Goal: Find specific page/section: Find specific page/section

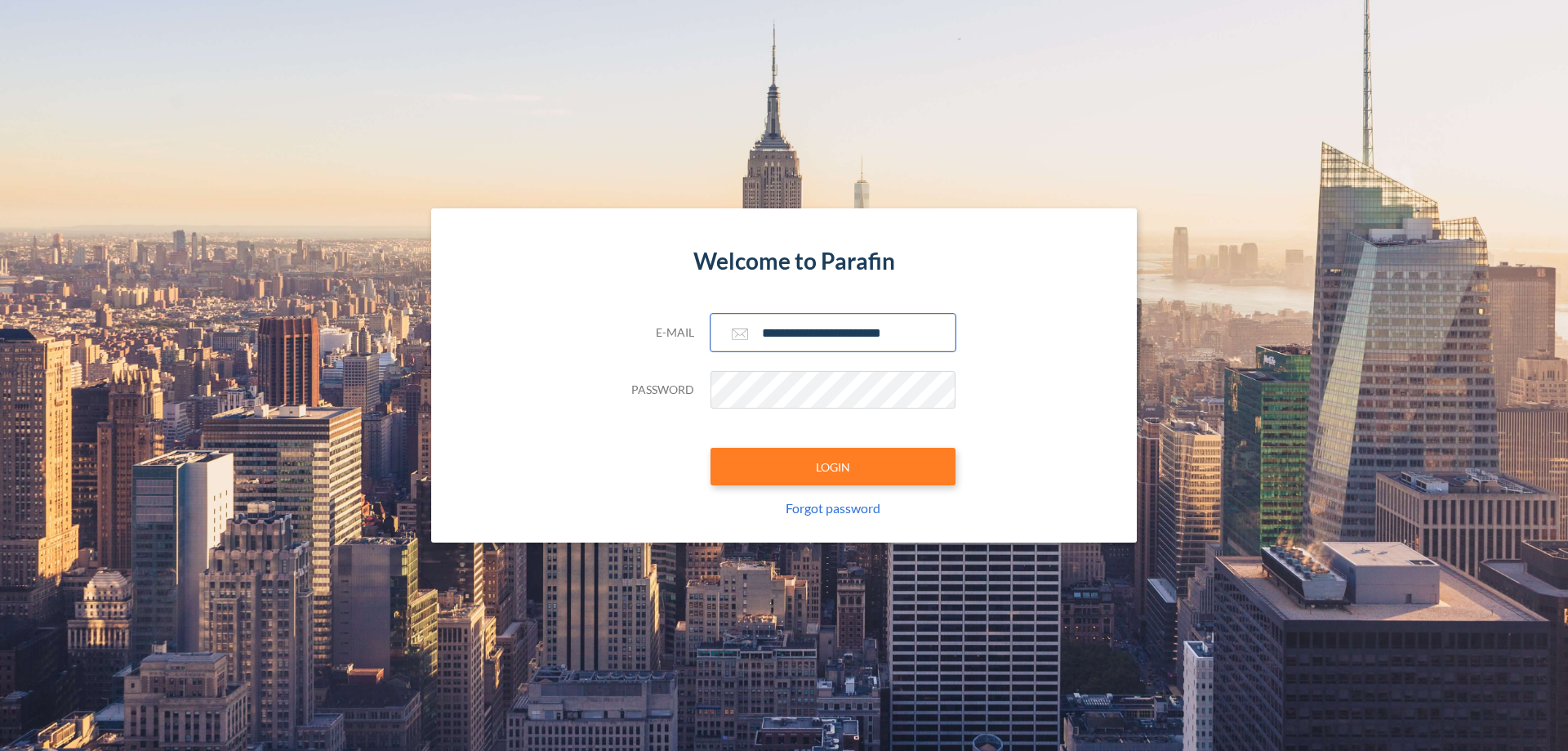
type input "**********"
click at [832, 467] on button "LOGIN" at bounding box center [833, 467] width 245 height 38
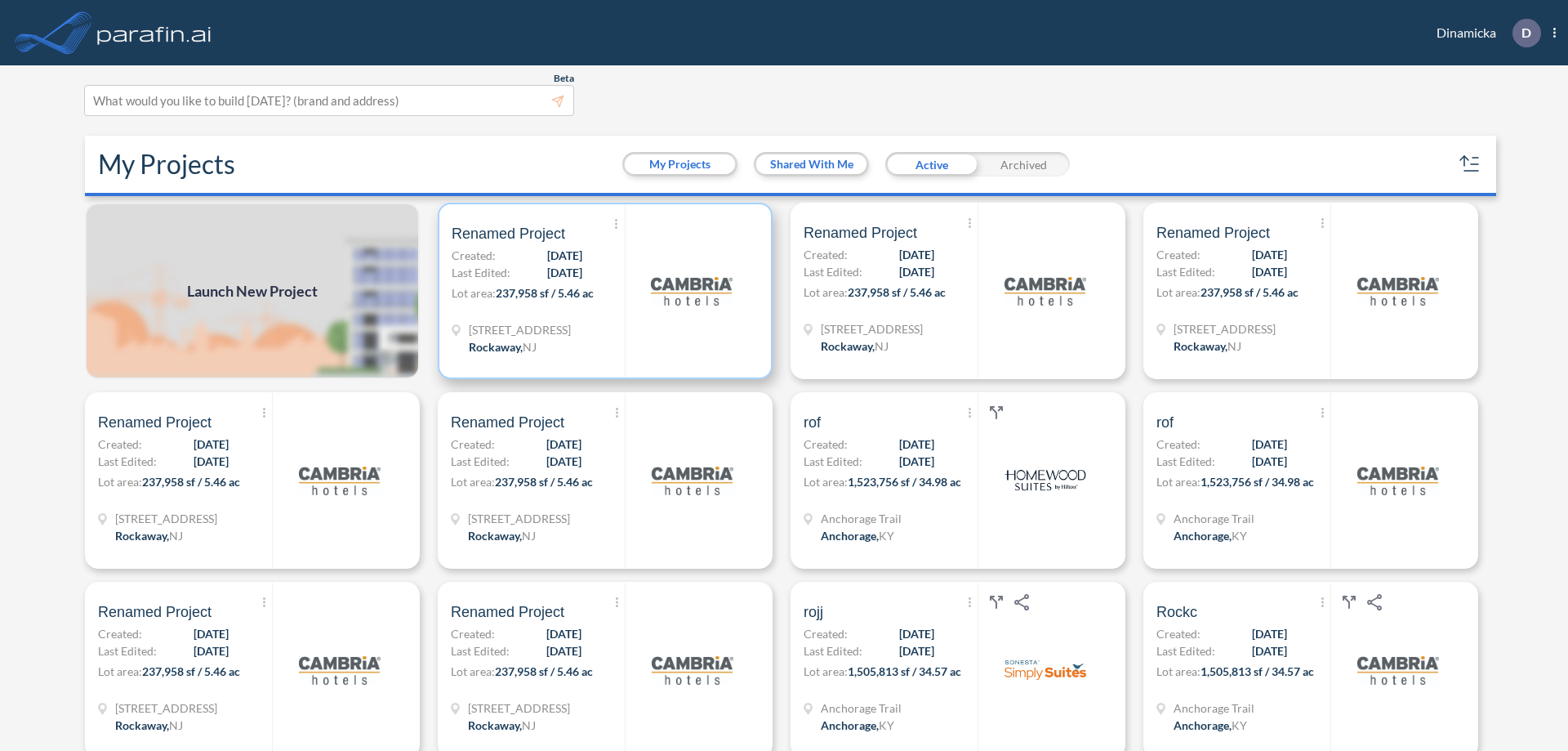
scroll to position [4, 0]
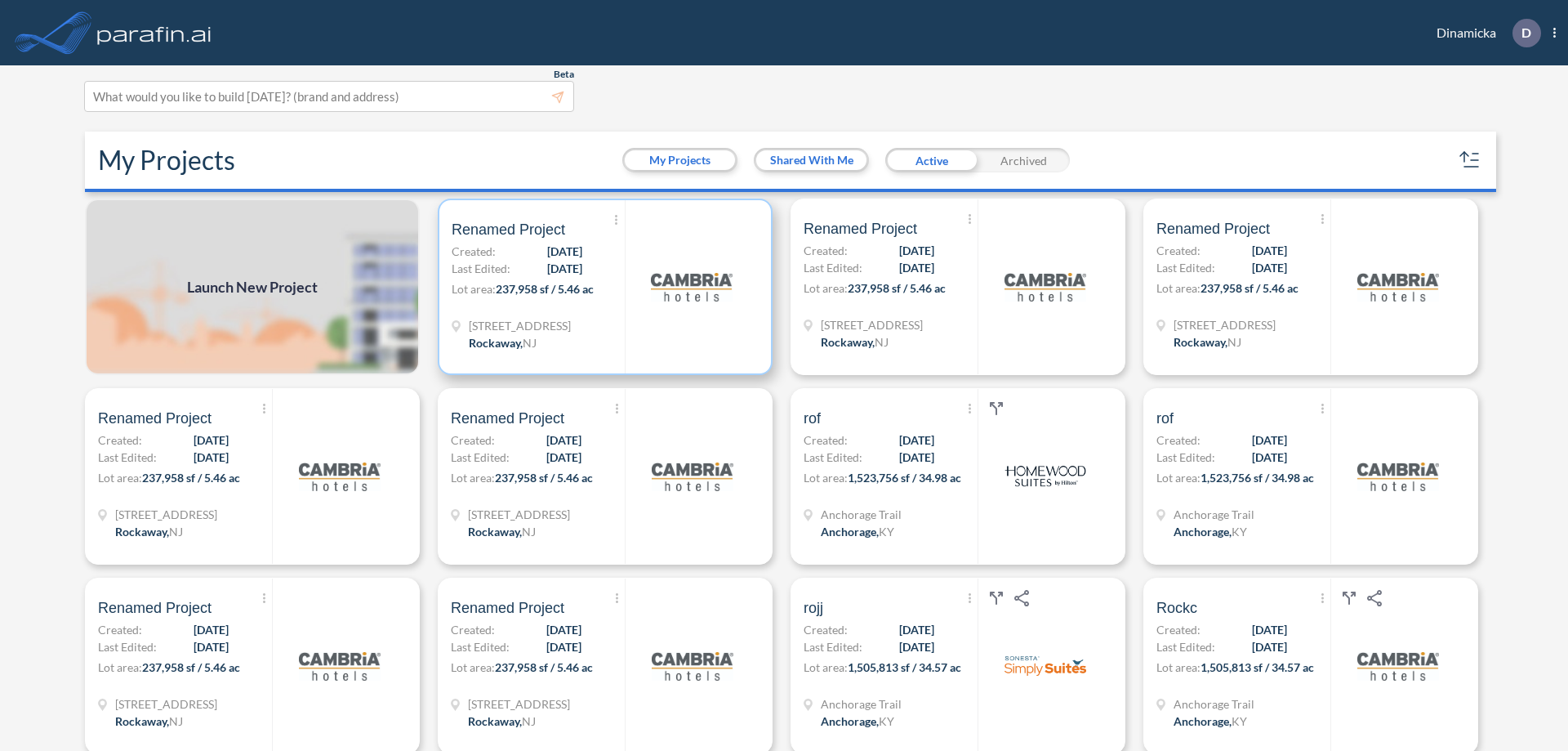
click at [602, 286] on p "Lot area: 237,958 sf / 5.46 ac" at bounding box center [538, 292] width 173 height 24
